Goal: Task Accomplishment & Management: Manage account settings

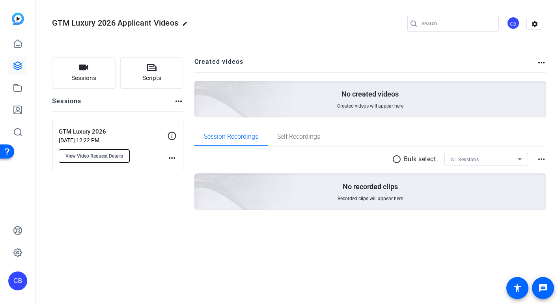
click at [119, 156] on span "View Video Request Details" at bounding box center [94, 156] width 58 height 6
type input "GTM Luxury 2026"
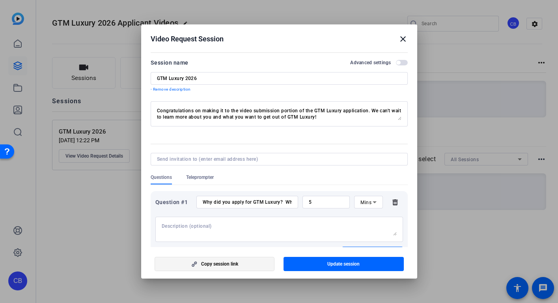
click at [204, 264] on span "Copy session link" at bounding box center [219, 264] width 37 height 6
click at [403, 39] on mat-icon "close" at bounding box center [402, 38] width 9 height 9
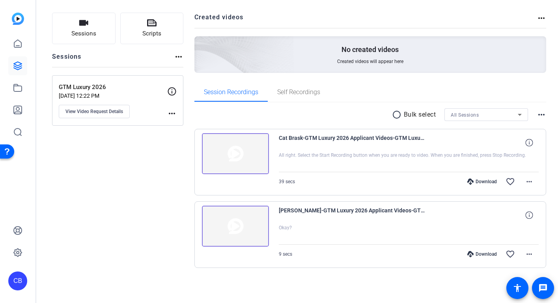
scroll to position [45, 0]
click at [239, 222] on img at bounding box center [235, 226] width 67 height 41
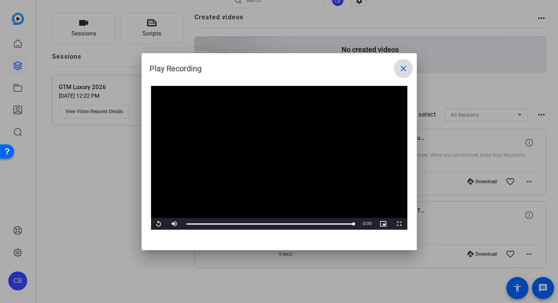
click at [408, 65] on mat-icon "close" at bounding box center [402, 68] width 9 height 9
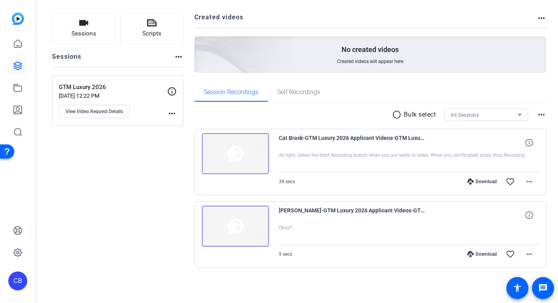
click at [245, 156] on img at bounding box center [235, 153] width 67 height 41
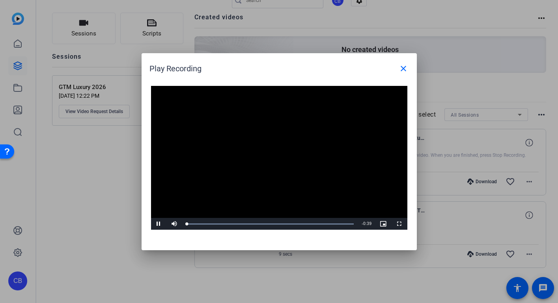
click at [270, 156] on video "Video Player" at bounding box center [279, 158] width 256 height 144
click at [159, 224] on span "Video Player" at bounding box center [159, 224] width 16 height 0
click at [401, 71] on mat-icon "close" at bounding box center [402, 68] width 9 height 9
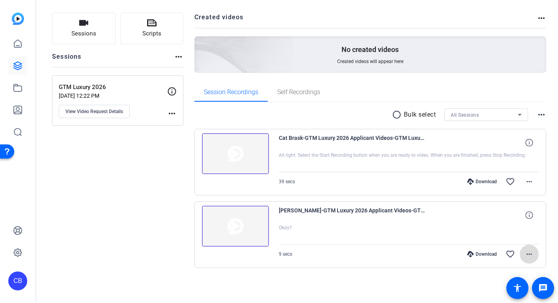
click at [525, 255] on mat-icon "more_horiz" at bounding box center [528, 253] width 9 height 9
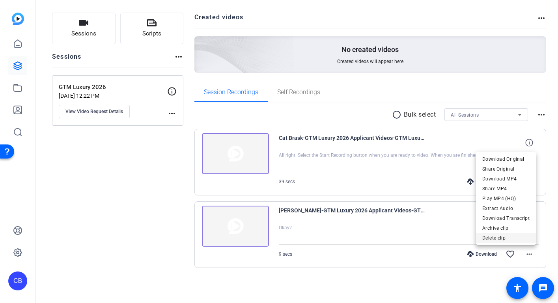
click at [500, 237] on span "Delete clip" at bounding box center [505, 237] width 47 height 9
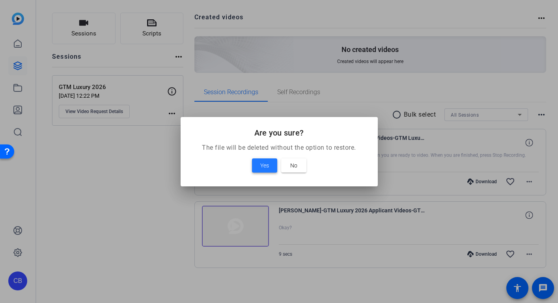
click at [270, 166] on span at bounding box center [264, 165] width 25 height 19
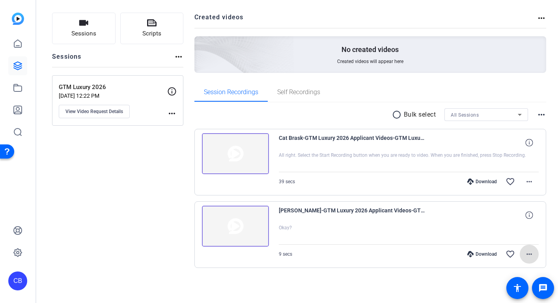
scroll to position [0, 0]
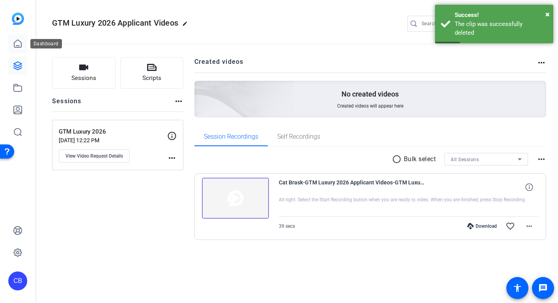
click at [18, 44] on icon at bounding box center [17, 43] width 9 height 9
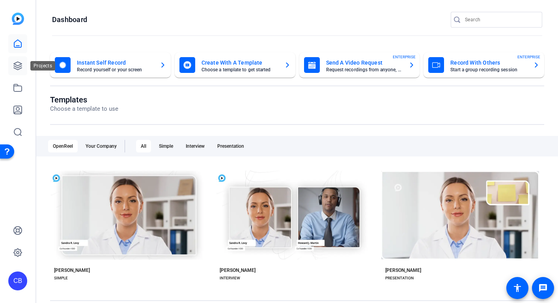
click at [19, 67] on icon at bounding box center [18, 66] width 8 height 8
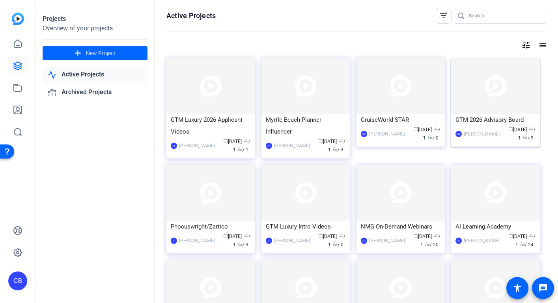
click at [474, 128] on div "CB Catherine Brask calendar_today Jul 03 group / 1 radio / 9" at bounding box center [495, 134] width 80 height 17
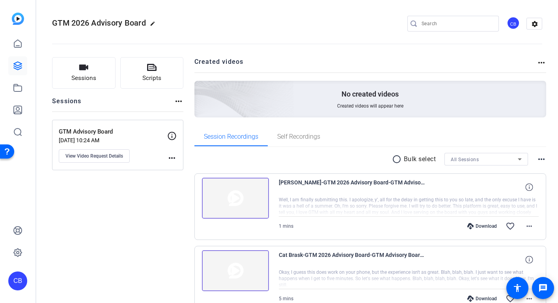
click at [241, 204] on img at bounding box center [235, 198] width 67 height 41
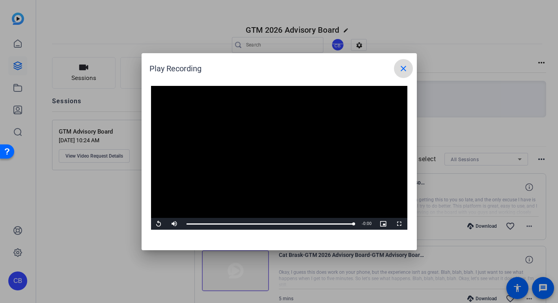
click at [406, 69] on mat-icon "close" at bounding box center [402, 68] width 9 height 9
